Goal: Task Accomplishment & Management: Manage account settings

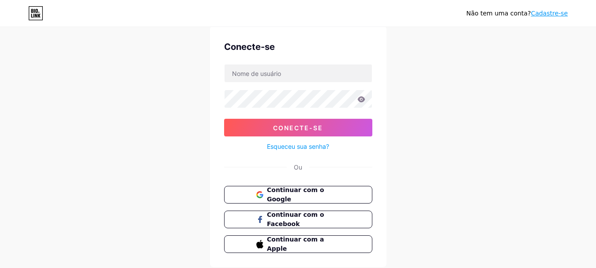
scroll to position [44, 0]
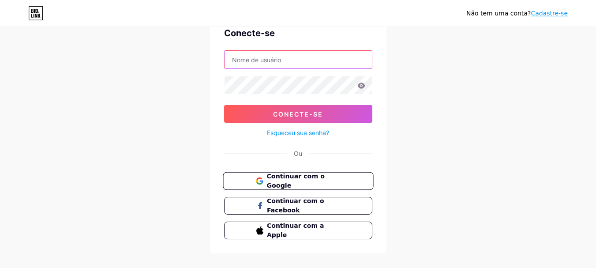
type input "[EMAIL_ADDRESS][DOMAIN_NAME]"
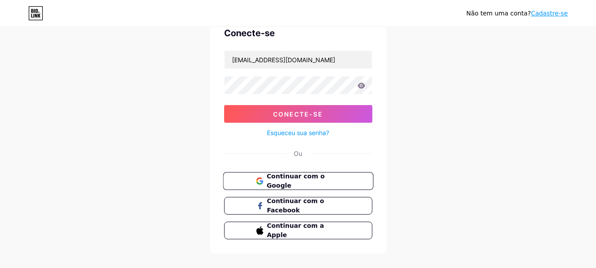
click at [317, 181] on font "Continuar com o Google" at bounding box center [296, 181] width 58 height 17
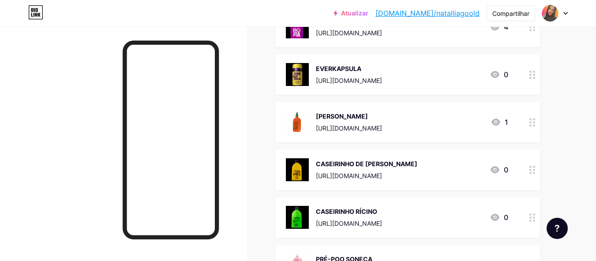
scroll to position [221, 0]
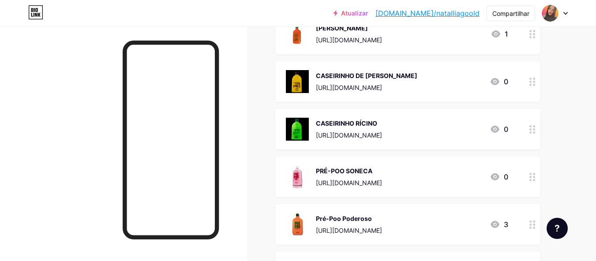
click at [530, 36] on circle at bounding box center [531, 37] width 2 height 2
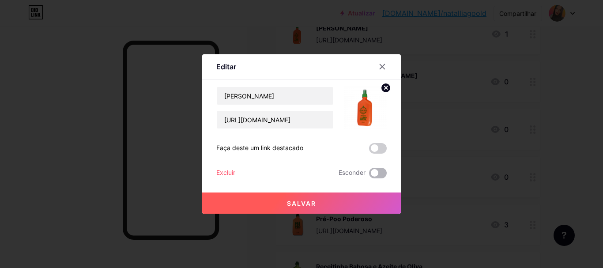
click at [373, 172] on span at bounding box center [378, 173] width 18 height 11
click at [369, 175] on input "checkbox" at bounding box center [369, 175] width 0 height 0
click at [378, 192] on div "Salvar" at bounding box center [301, 195] width 199 height 35
click at [378, 199] on button "Salvar" at bounding box center [301, 202] width 199 height 21
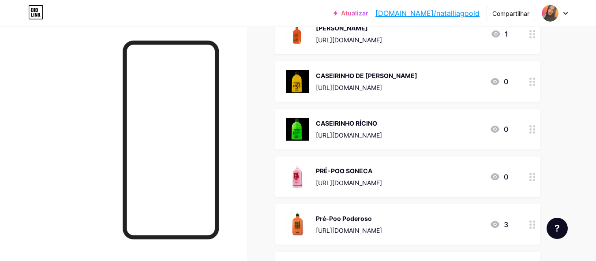
click at [533, 37] on icon at bounding box center [533, 34] width 6 height 8
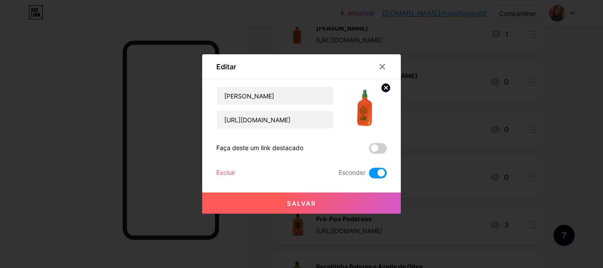
click at [327, 199] on button "Salvar" at bounding box center [301, 202] width 199 height 21
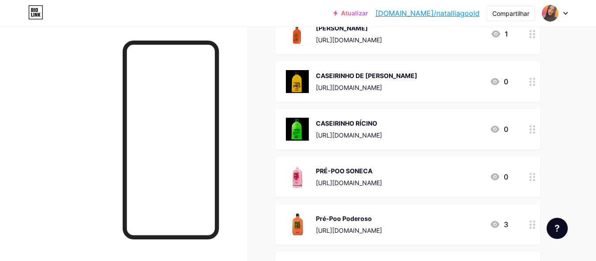
click at [536, 32] on div at bounding box center [532, 34] width 15 height 41
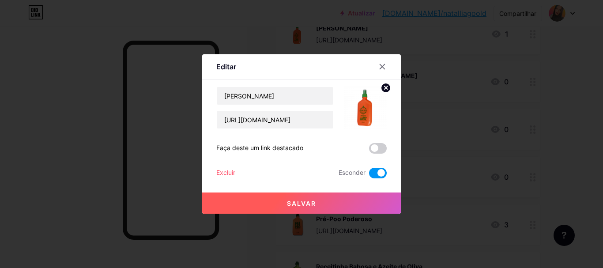
click at [342, 202] on button "Salvar" at bounding box center [301, 202] width 199 height 21
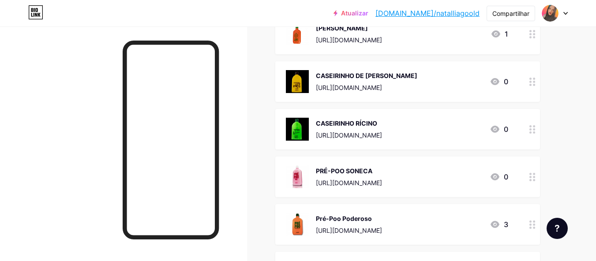
click at [533, 43] on div at bounding box center [532, 34] width 15 height 41
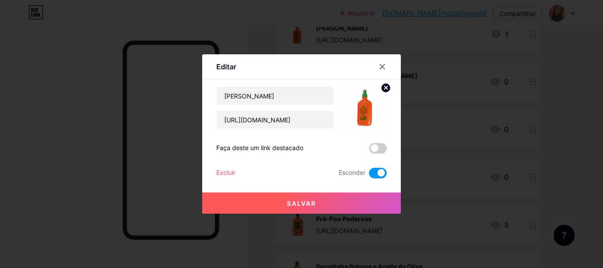
click at [317, 203] on button "Salvar" at bounding box center [301, 202] width 199 height 21
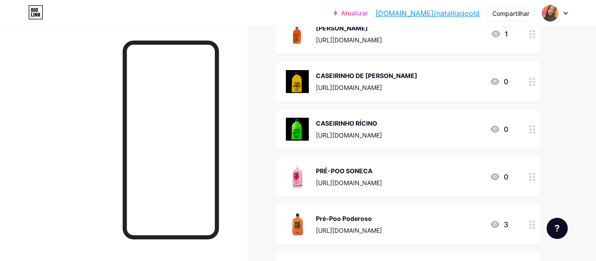
click at [529, 37] on div at bounding box center [532, 34] width 15 height 41
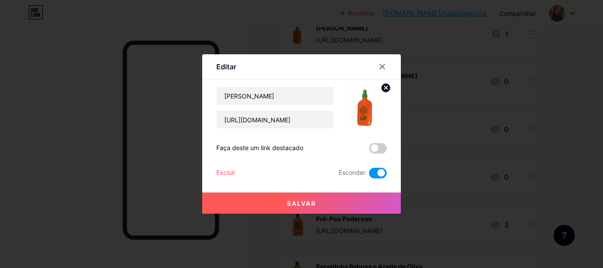
click at [267, 202] on button "Salvar" at bounding box center [301, 202] width 199 height 21
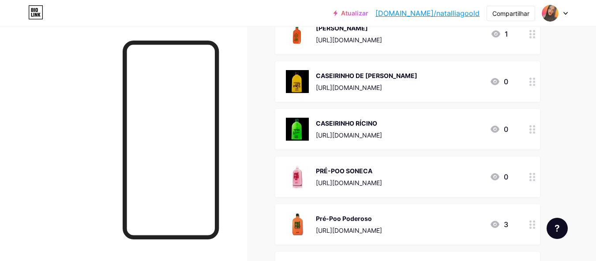
click at [532, 37] on icon at bounding box center [533, 34] width 6 height 8
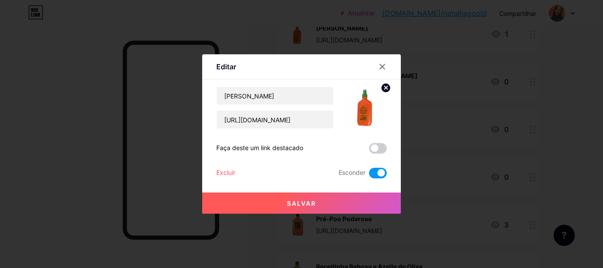
click at [332, 195] on button "Salvar" at bounding box center [301, 202] width 199 height 21
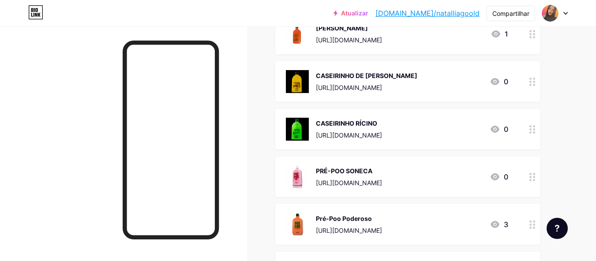
click at [530, 36] on icon at bounding box center [533, 34] width 6 height 8
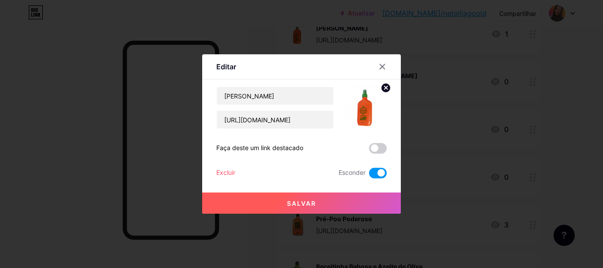
click at [353, 201] on button "Salvar" at bounding box center [301, 202] width 199 height 21
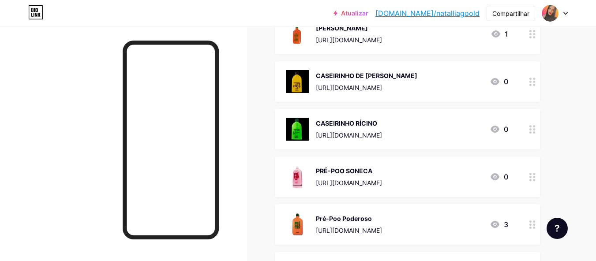
click at [531, 34] on circle at bounding box center [531, 34] width 2 height 2
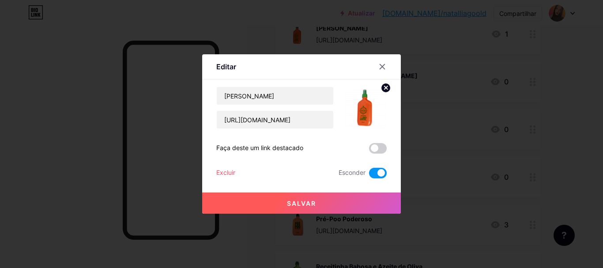
click at [330, 207] on button "Salvar" at bounding box center [301, 202] width 199 height 21
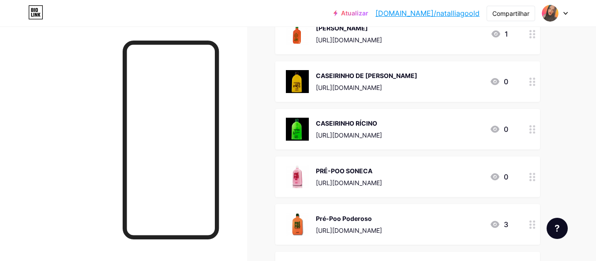
click at [530, 34] on circle at bounding box center [531, 34] width 2 height 2
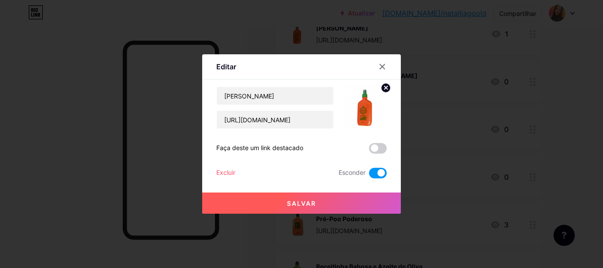
click at [316, 205] on button "Salvar" at bounding box center [301, 202] width 199 height 21
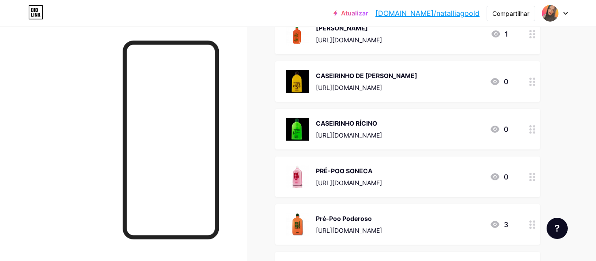
click at [539, 37] on div at bounding box center [532, 34] width 15 height 41
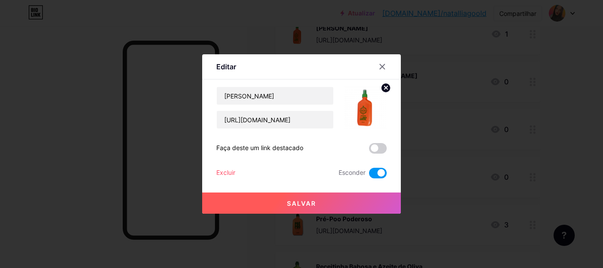
click at [334, 203] on button "Salvar" at bounding box center [301, 202] width 199 height 21
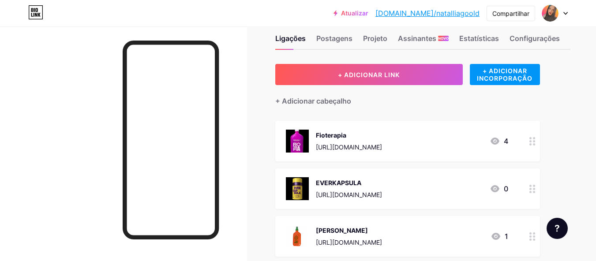
scroll to position [0, 0]
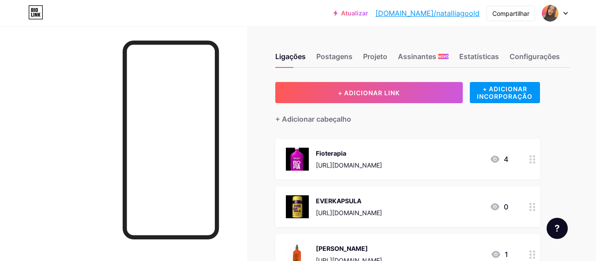
click at [530, 163] on circle at bounding box center [531, 163] width 2 height 2
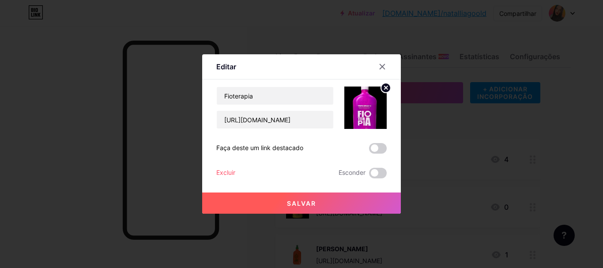
click at [225, 172] on font "Excluir" at bounding box center [225, 173] width 19 height 8
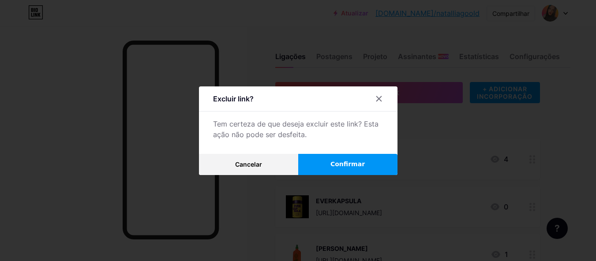
click at [362, 168] on font "Confirmar" at bounding box center [348, 164] width 34 height 7
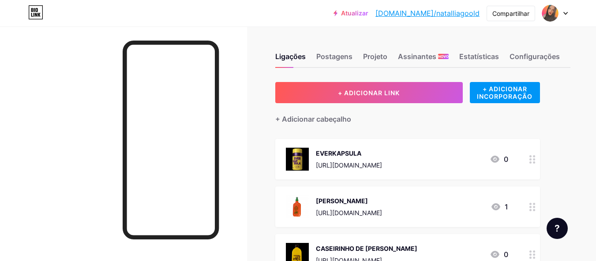
click at [535, 159] on icon at bounding box center [533, 159] width 6 height 8
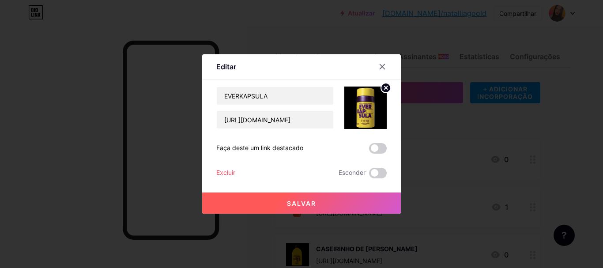
click at [217, 169] on font "Excluir" at bounding box center [225, 173] width 19 height 8
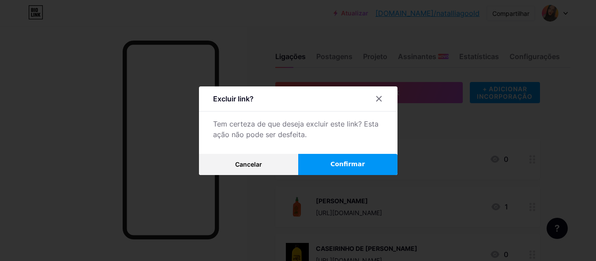
click at [349, 168] on font "Confirmar" at bounding box center [348, 164] width 34 height 7
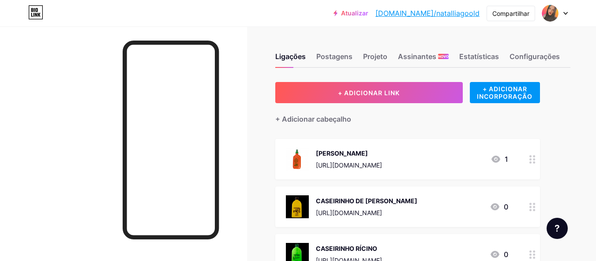
click at [526, 159] on div at bounding box center [532, 159] width 15 height 41
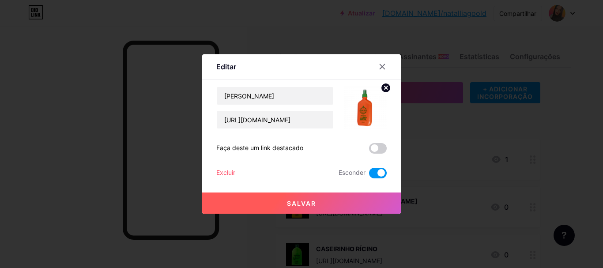
click at [218, 173] on font "Excluir" at bounding box center [225, 173] width 19 height 8
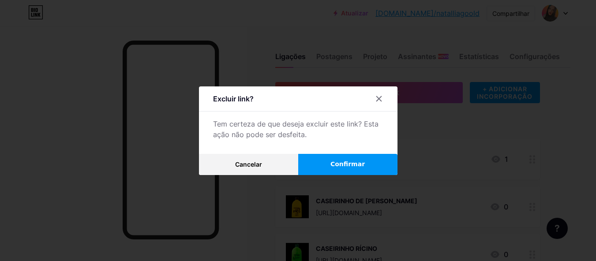
click at [329, 171] on button "Confirmar" at bounding box center [347, 164] width 99 height 21
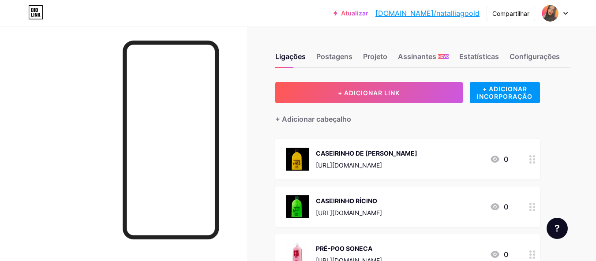
click at [535, 158] on icon at bounding box center [533, 159] width 6 height 8
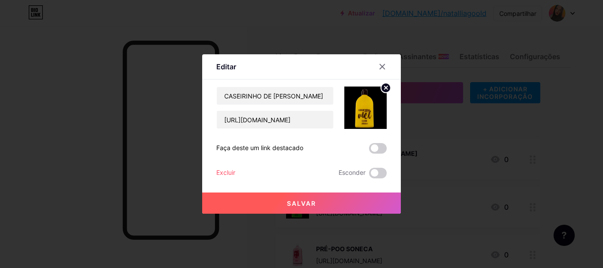
click at [225, 172] on font "Excluir" at bounding box center [225, 173] width 19 height 8
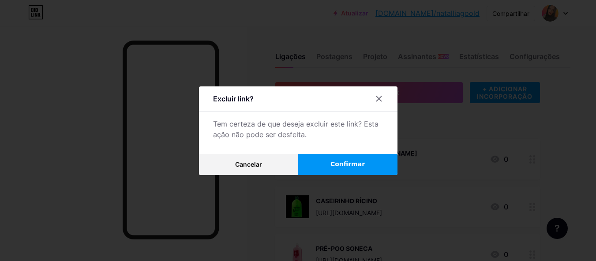
click at [259, 196] on div at bounding box center [298, 130] width 596 height 261
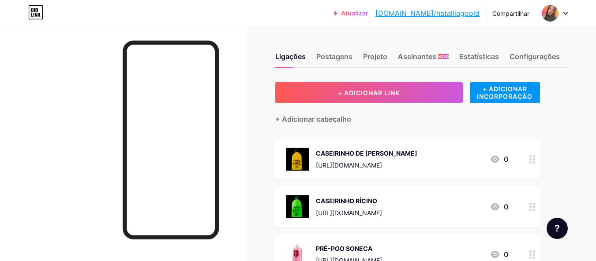
click at [538, 158] on div at bounding box center [532, 159] width 15 height 41
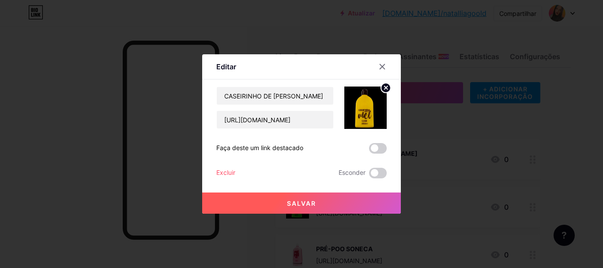
click at [223, 171] on font "Excluir" at bounding box center [225, 173] width 19 height 8
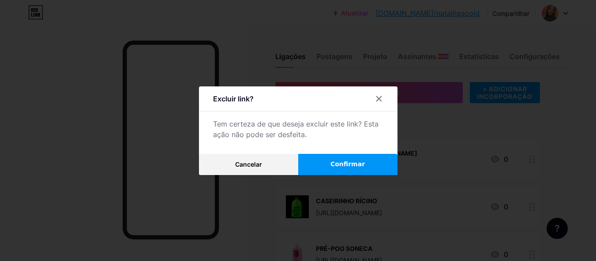
click at [353, 167] on font "Confirmar" at bounding box center [348, 164] width 34 height 7
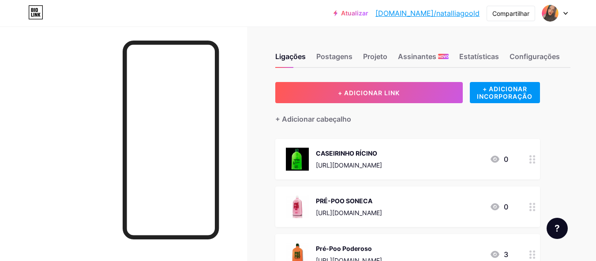
click at [533, 160] on icon at bounding box center [533, 159] width 6 height 8
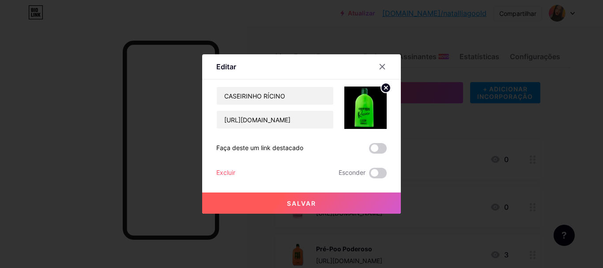
click at [216, 172] on font "Excluir" at bounding box center [225, 173] width 19 height 8
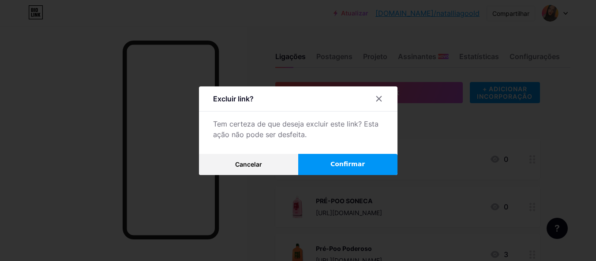
click at [330, 168] on button "Confirmar" at bounding box center [347, 164] width 99 height 21
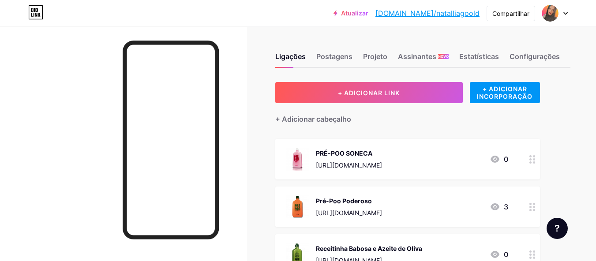
click at [539, 161] on div at bounding box center [532, 159] width 15 height 41
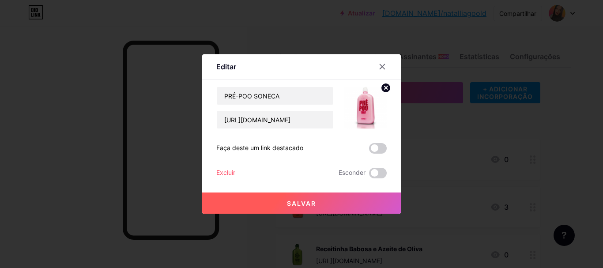
click at [227, 171] on font "Excluir" at bounding box center [225, 173] width 19 height 8
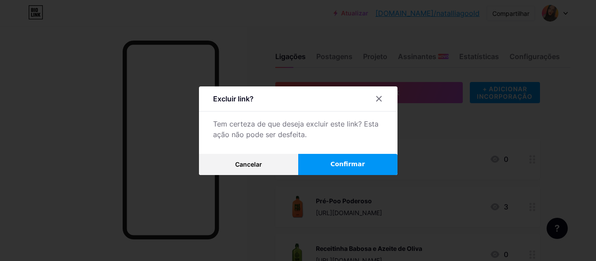
click at [344, 168] on font "Confirmar" at bounding box center [348, 164] width 34 height 7
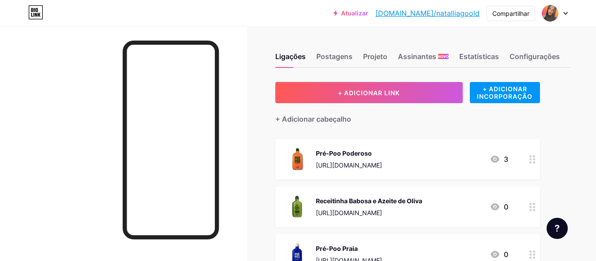
click at [537, 157] on div at bounding box center [532, 159] width 15 height 41
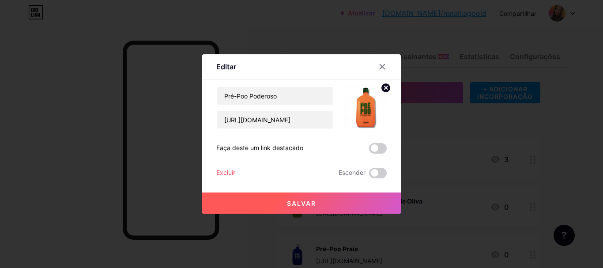
click at [216, 174] on font "Excluir" at bounding box center [225, 173] width 19 height 8
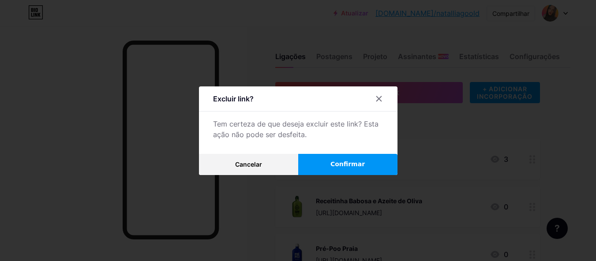
click at [327, 170] on button "Confirmar" at bounding box center [347, 164] width 99 height 21
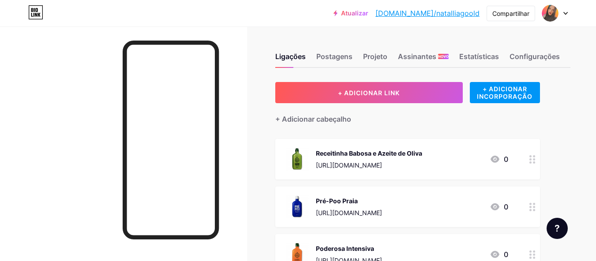
click at [533, 165] on div at bounding box center [532, 159] width 15 height 41
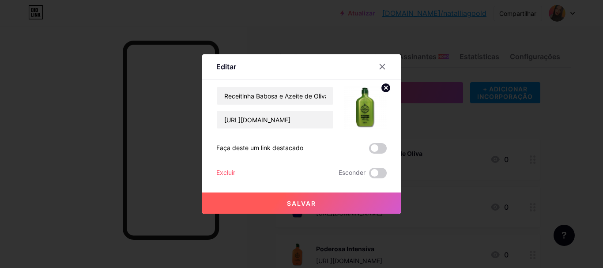
click at [222, 169] on font "Excluir" at bounding box center [225, 173] width 19 height 8
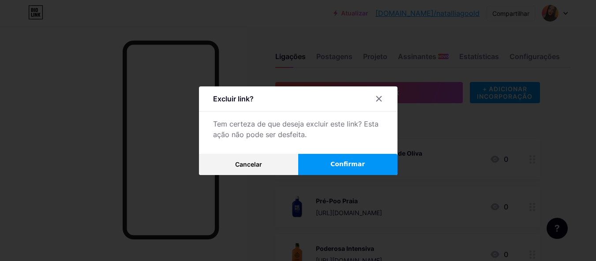
click at [337, 165] on font "Confirmar" at bounding box center [348, 164] width 34 height 7
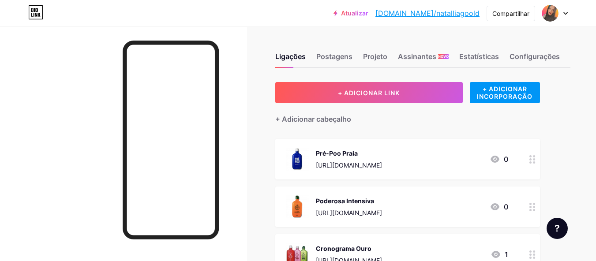
click at [539, 158] on div at bounding box center [532, 159] width 15 height 41
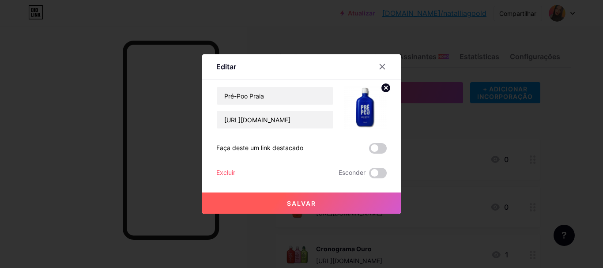
click at [217, 172] on font "Excluir" at bounding box center [225, 173] width 19 height 8
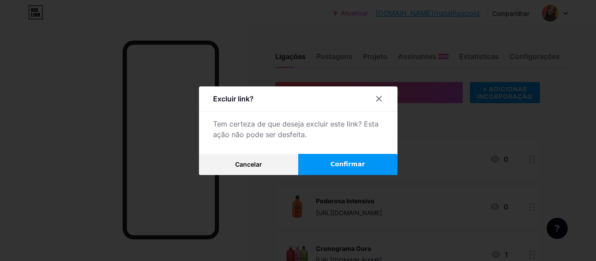
click at [344, 168] on font "Confirmar" at bounding box center [348, 164] width 34 height 7
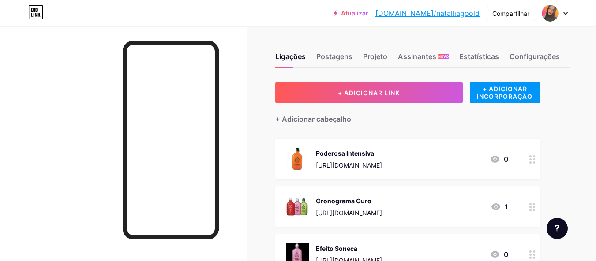
click at [533, 162] on icon at bounding box center [533, 159] width 6 height 8
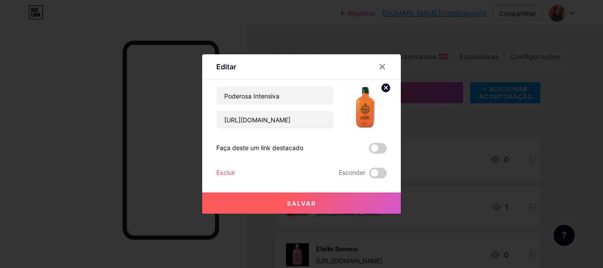
click at [224, 171] on font "Excluir" at bounding box center [225, 173] width 19 height 8
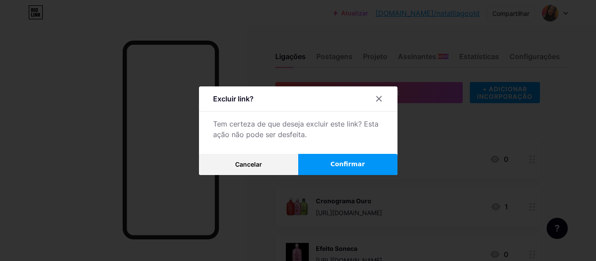
click at [342, 165] on font "Confirmar" at bounding box center [348, 164] width 34 height 7
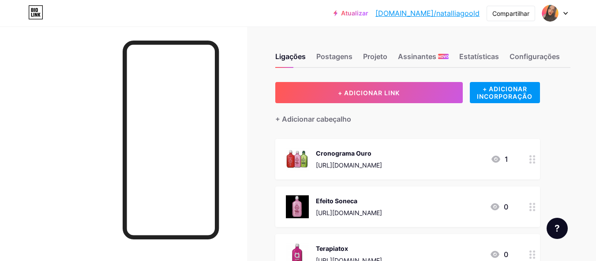
click at [537, 156] on div at bounding box center [532, 159] width 15 height 41
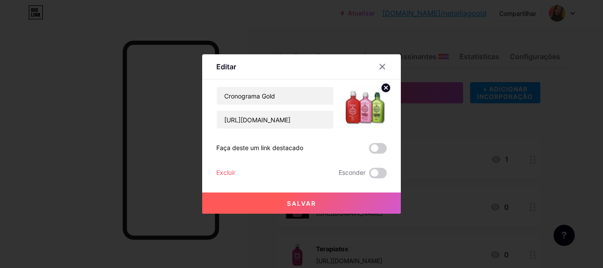
click at [224, 169] on font "Excluir" at bounding box center [225, 173] width 19 height 8
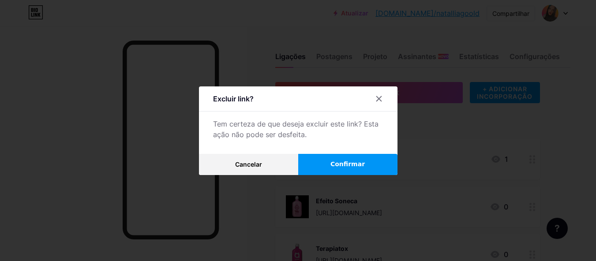
click at [326, 168] on button "Confirmar" at bounding box center [347, 164] width 99 height 21
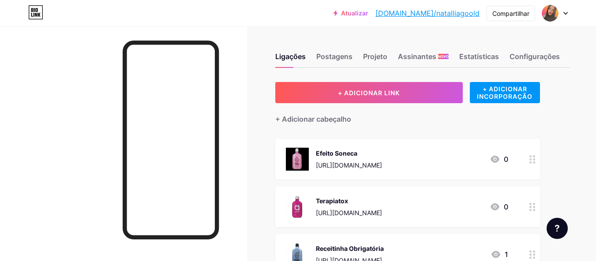
click at [534, 160] on icon at bounding box center [533, 159] width 6 height 8
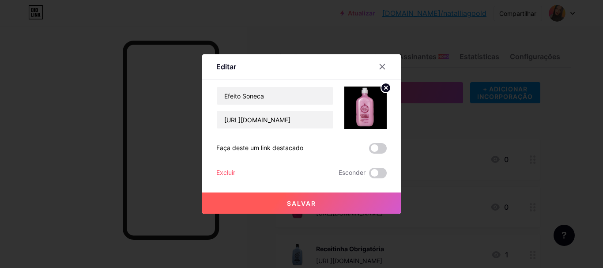
click at [220, 173] on font "Excluir" at bounding box center [225, 173] width 19 height 8
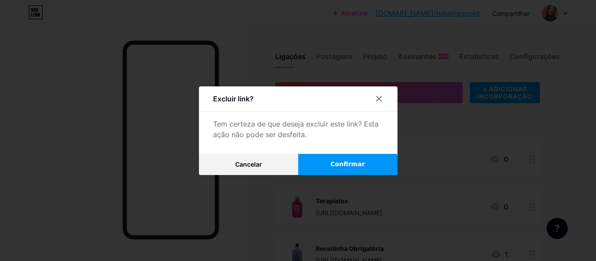
click at [331, 173] on button "Confirmar" at bounding box center [347, 164] width 99 height 21
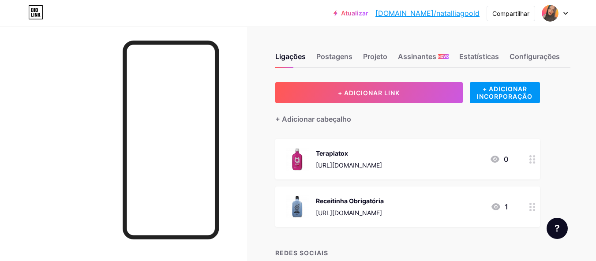
click at [535, 159] on circle at bounding box center [534, 159] width 2 height 2
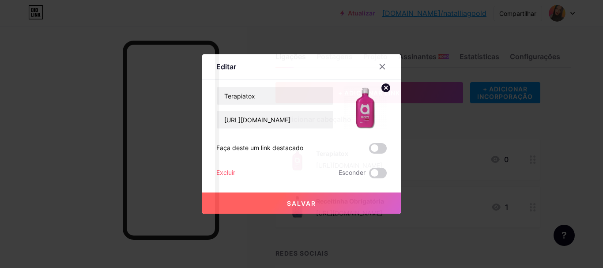
click at [211, 176] on div "Editar Contente YouTube Reproduza vídeos do YouTube sem sair da sua página. ADI…" at bounding box center [301, 133] width 199 height 159
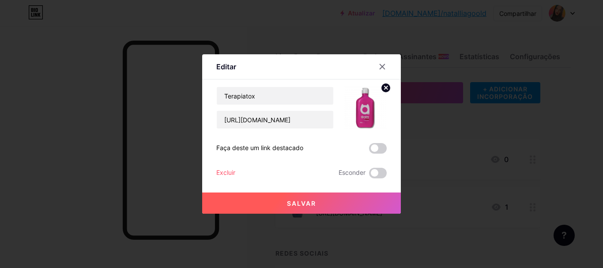
click at [229, 173] on font "Excluir" at bounding box center [225, 173] width 19 height 8
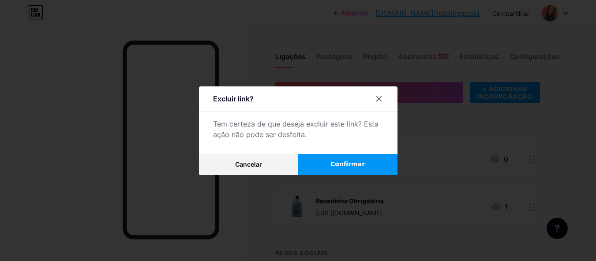
click at [346, 168] on font "Confirmar" at bounding box center [348, 164] width 34 height 7
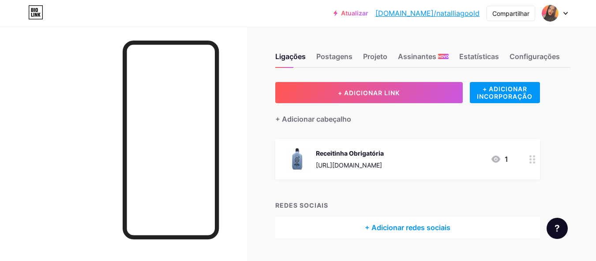
click at [533, 164] on div at bounding box center [532, 159] width 15 height 41
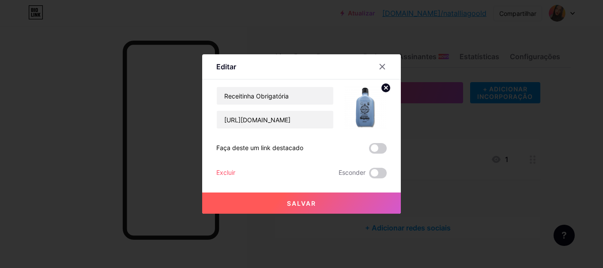
click at [223, 173] on font "Excluir" at bounding box center [225, 173] width 19 height 8
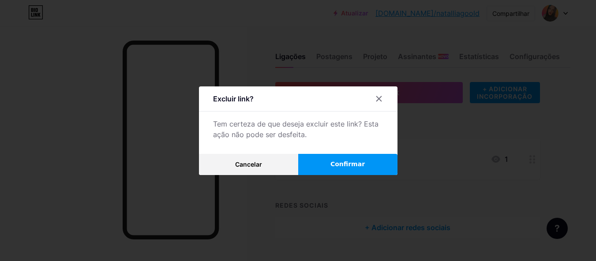
click at [341, 168] on font "Confirmar" at bounding box center [348, 164] width 34 height 7
